Goal: Transaction & Acquisition: Book appointment/travel/reservation

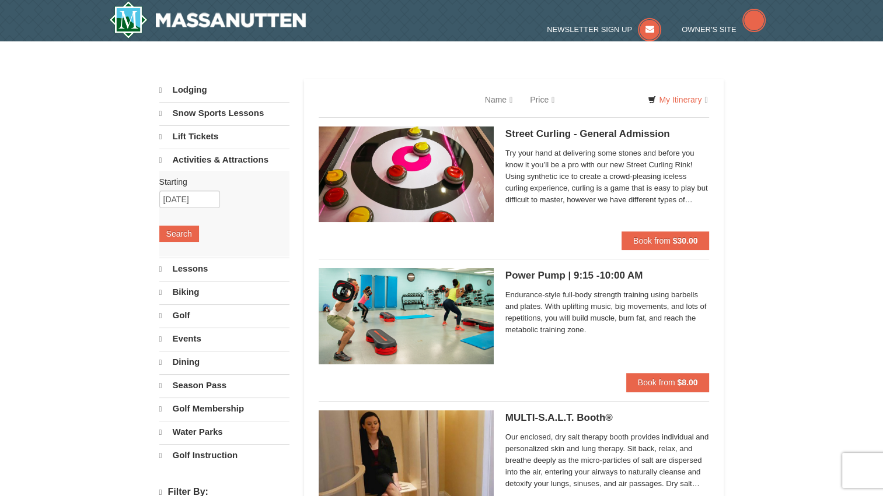
select select "9"
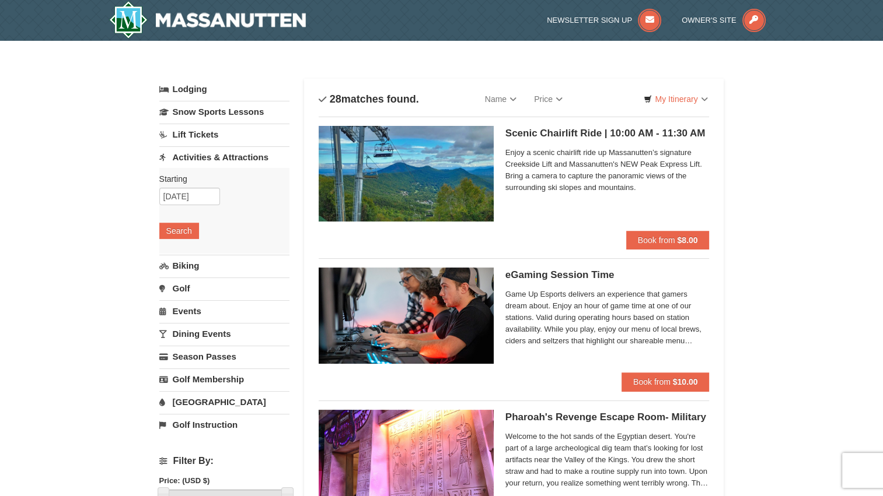
click at [172, 285] on link "Golf" at bounding box center [224, 289] width 130 height 22
click at [183, 274] on button "Search" at bounding box center [179, 276] width 40 height 16
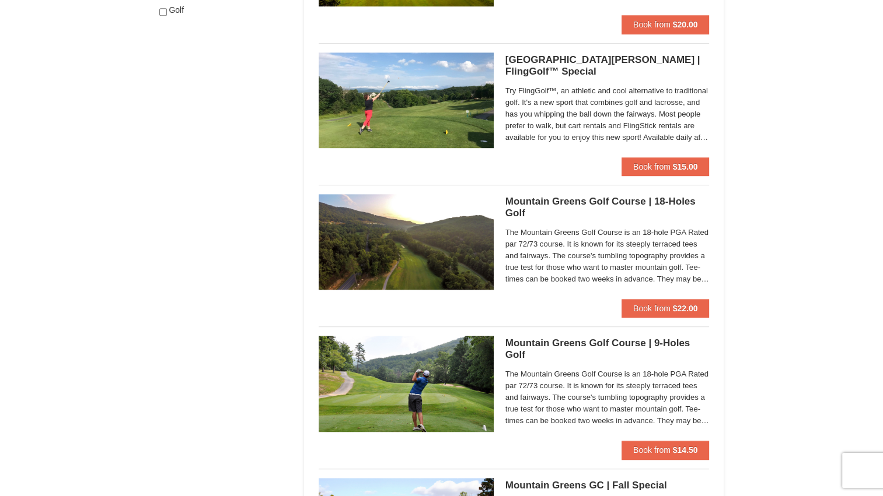
scroll to position [700, 0]
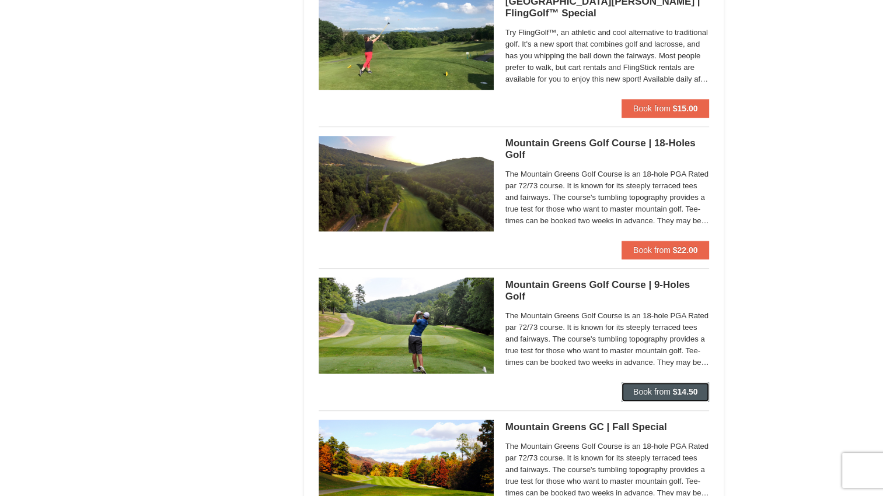
click at [674, 397] on button "Book from $14.50" at bounding box center [665, 392] width 88 height 19
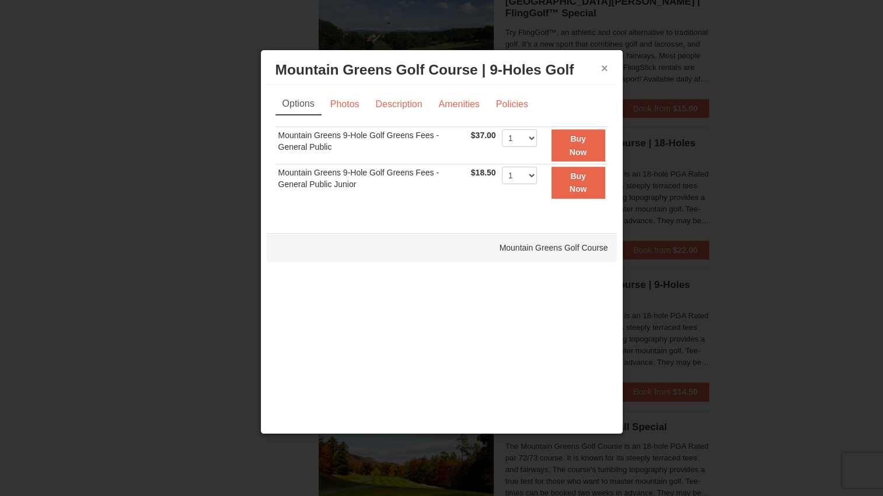
click at [606, 63] on button "×" at bounding box center [604, 68] width 7 height 12
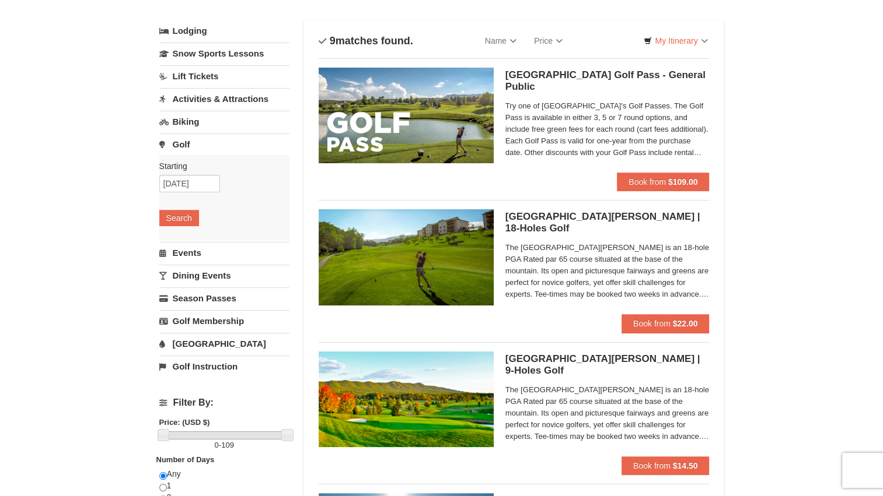
scroll to position [0, 0]
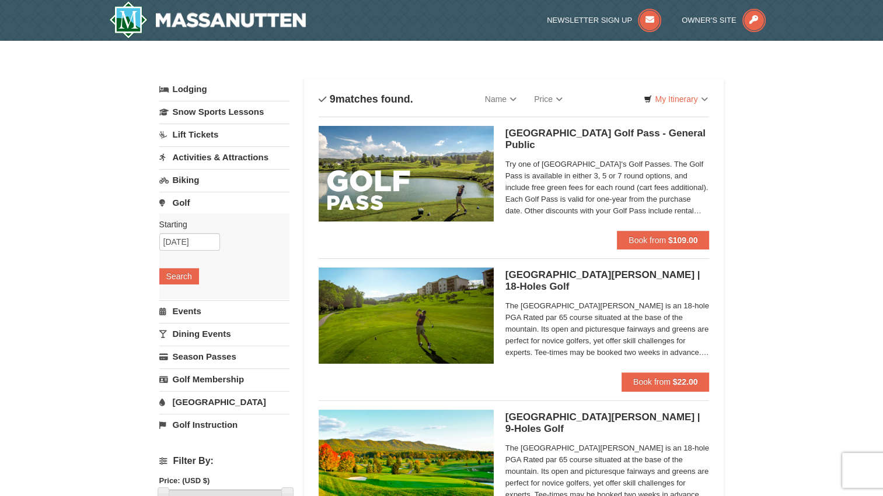
click at [199, 161] on link "Activities & Attractions" at bounding box center [224, 157] width 130 height 22
click at [167, 229] on button "Search" at bounding box center [179, 231] width 40 height 16
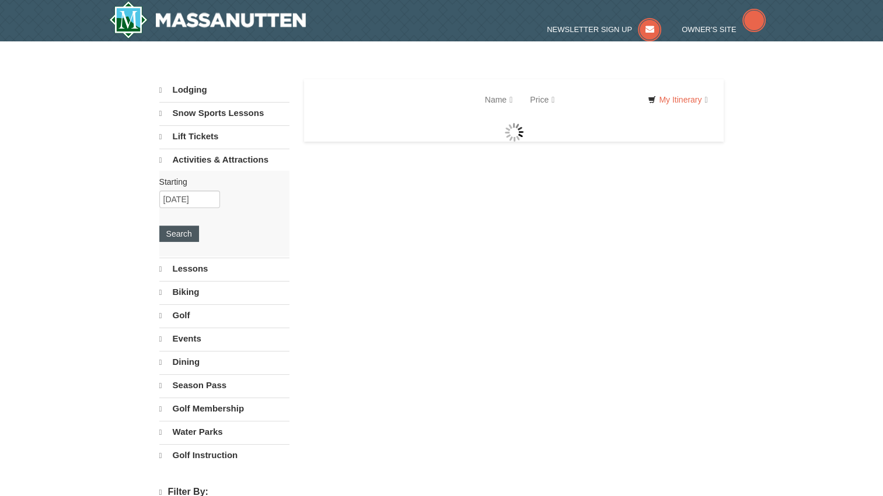
select select "9"
